Goal: Information Seeking & Learning: Compare options

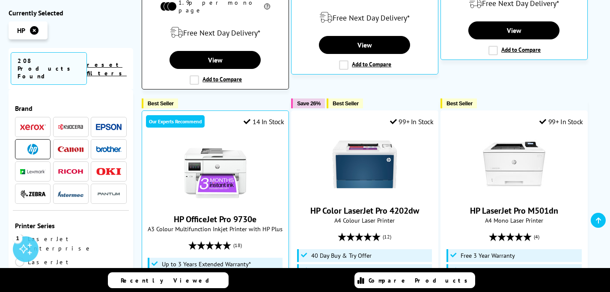
scroll to position [96, 0]
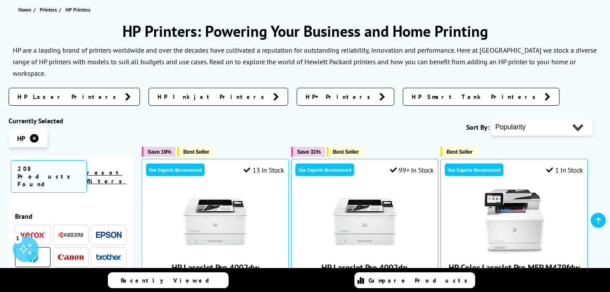
click at [306, 92] on span "HP+ Printers" at bounding box center [340, 96] width 69 height 9
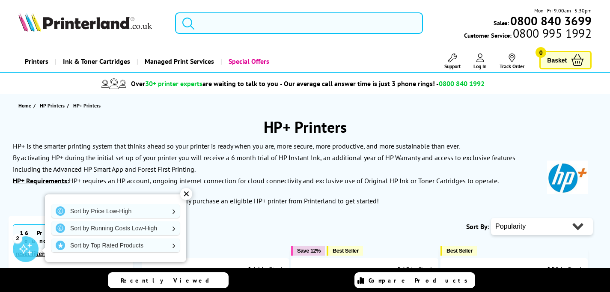
click at [189, 193] on div "✕" at bounding box center [186, 194] width 12 height 12
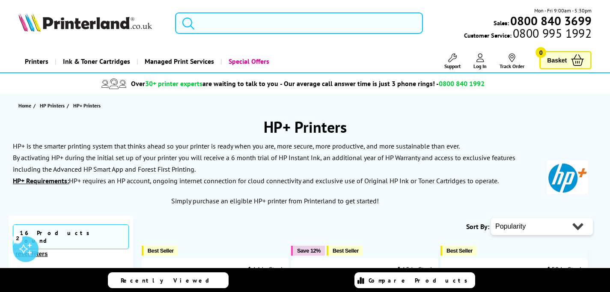
click at [211, 21] on input "search" at bounding box center [299, 22] width 248 height 21
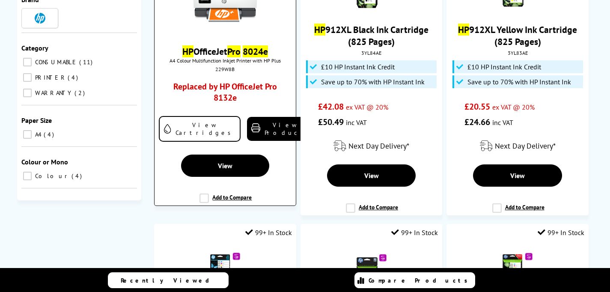
scroll to position [83, 0]
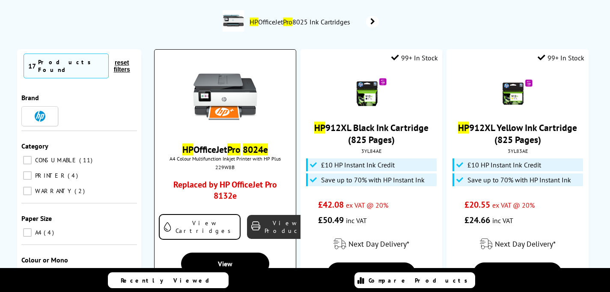
type input "hp pro 8024e"
click at [257, 226] on link "View Product" at bounding box center [279, 227] width 64 height 24
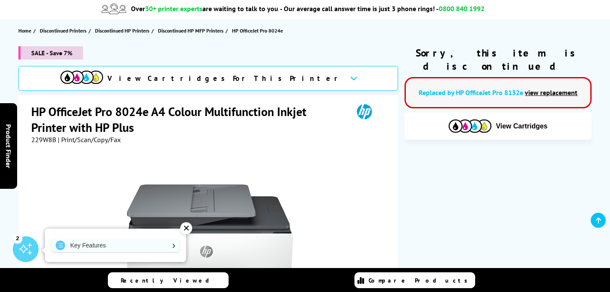
scroll to position [90, 0]
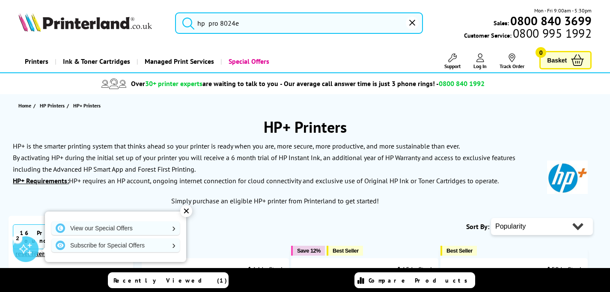
click at [187, 24] on icon "submit" at bounding box center [188, 23] width 13 height 13
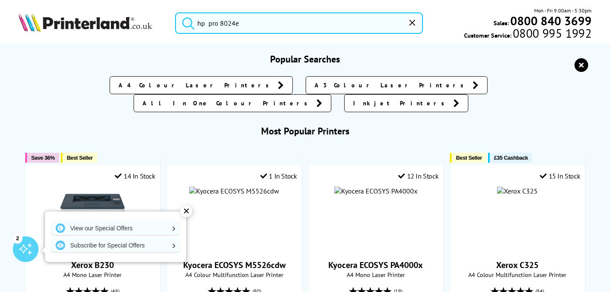
click at [293, 26] on input "hp pro 8024e" at bounding box center [299, 22] width 248 height 21
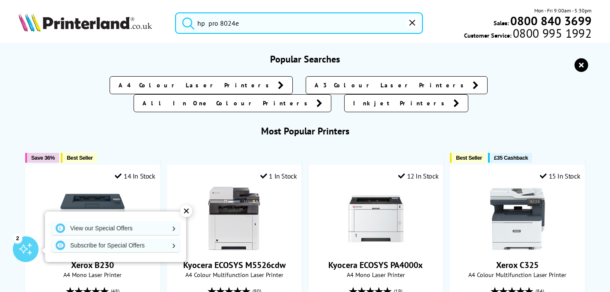
click at [175, 12] on button "submit" at bounding box center [185, 21] width 21 height 19
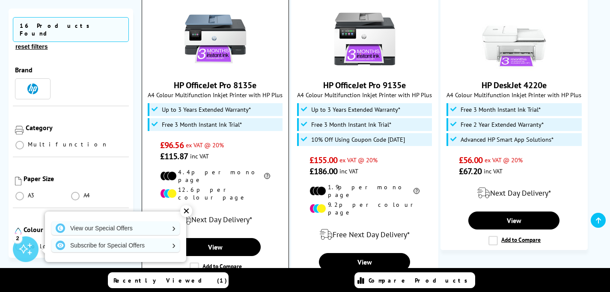
scroll to position [644, 0]
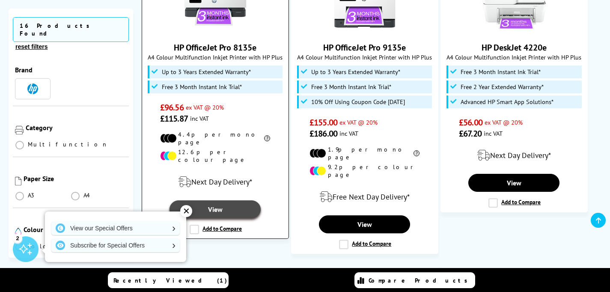
click at [204, 200] on link "View" at bounding box center [214, 209] width 91 height 18
